Goal: Navigation & Orientation: Find specific page/section

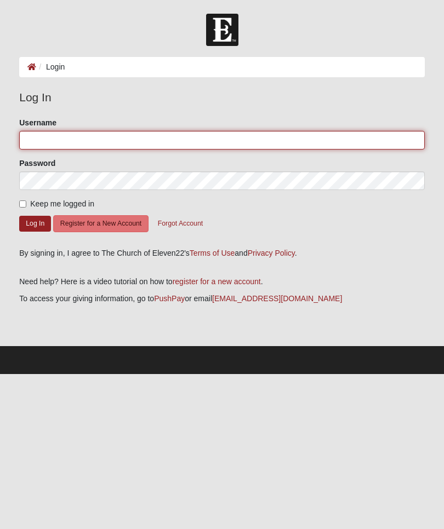
click at [274, 143] on input "Username" at bounding box center [221, 140] width 405 height 19
type input "[EMAIL_ADDRESS][DOMAIN_NAME]"
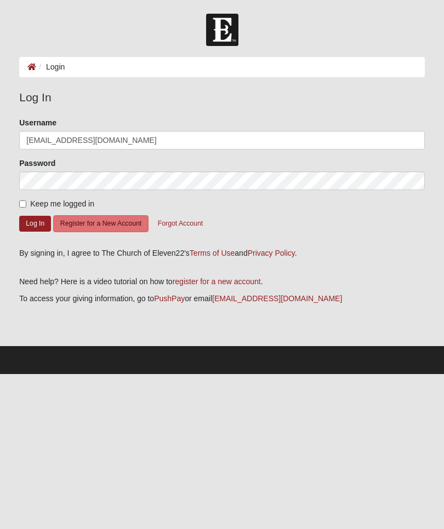
click at [35, 223] on button "Log In" at bounding box center [35, 224] width 32 height 16
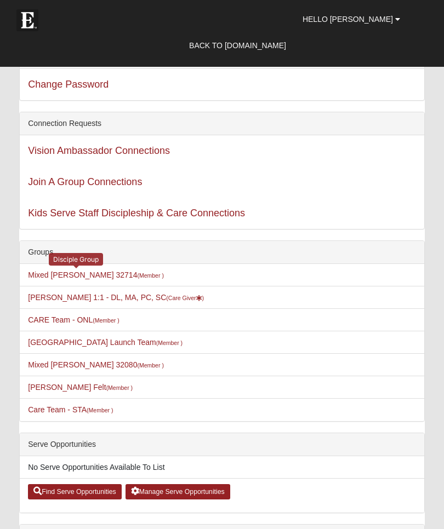
click at [62, 271] on link "Mixed [PERSON_NAME] 32714 (Member )" at bounding box center [96, 275] width 136 height 9
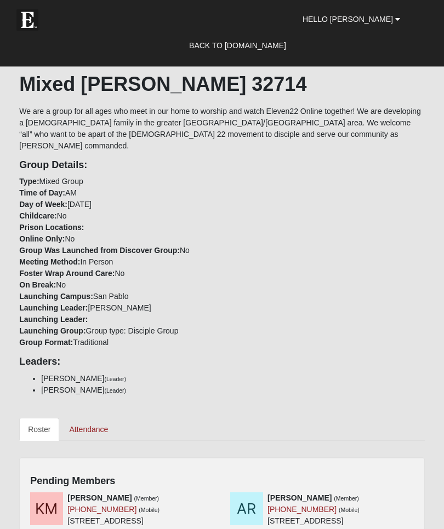
scroll to position [413, 0]
click at [100, 421] on link "Attendance" at bounding box center [88, 429] width 56 height 23
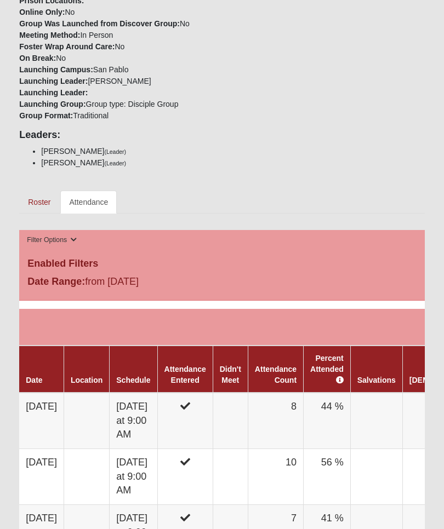
scroll to position [363, 0]
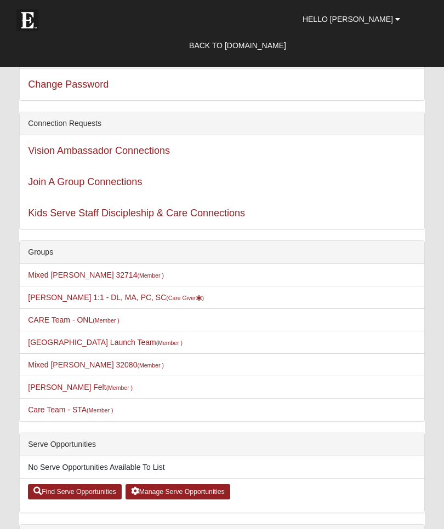
click at [66, 410] on link "Care Team - STA (Member )" at bounding box center [70, 409] width 85 height 9
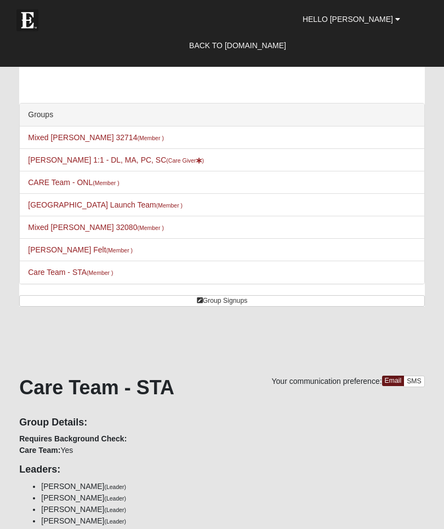
click at [271, 51] on link "Back to [DOMAIN_NAME]" at bounding box center [237, 45] width 113 height 27
